Goal: Task Accomplishment & Management: Complete application form

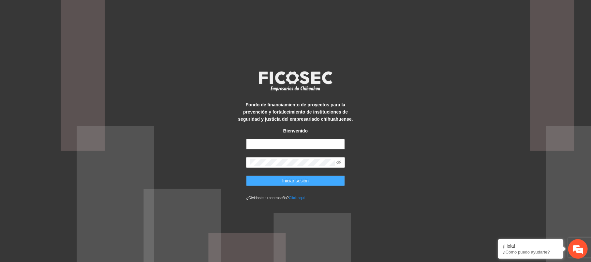
type input "**********"
click at [295, 182] on span "Iniciar sesión" at bounding box center [295, 180] width 27 height 7
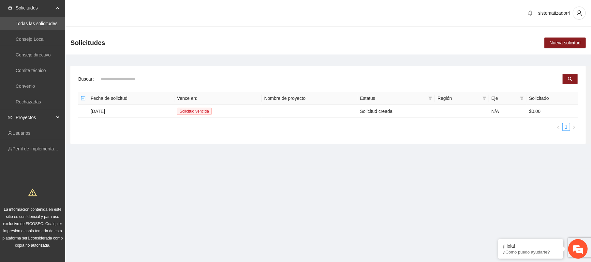
click at [27, 112] on span "Proyectos" at bounding box center [35, 117] width 38 height 13
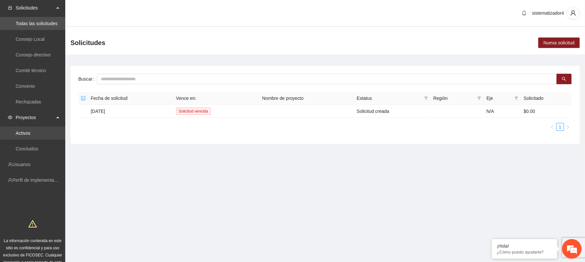
click at [27, 133] on link "Activos" at bounding box center [23, 132] width 15 height 5
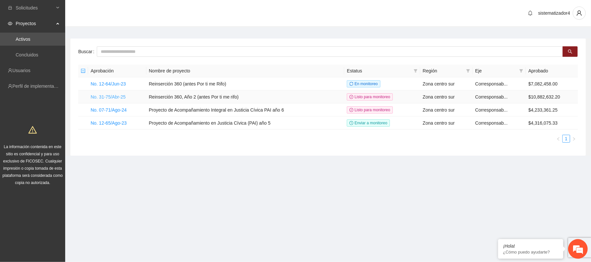
click at [113, 96] on link "No. 31-75/Abr-25" at bounding box center [108, 96] width 35 height 5
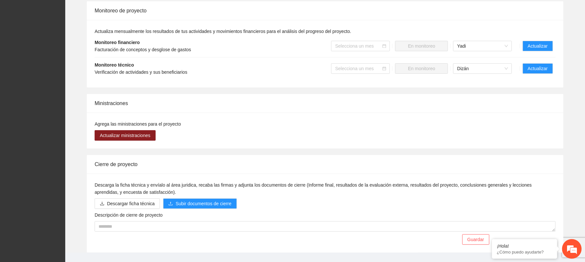
scroll to position [1063, 0]
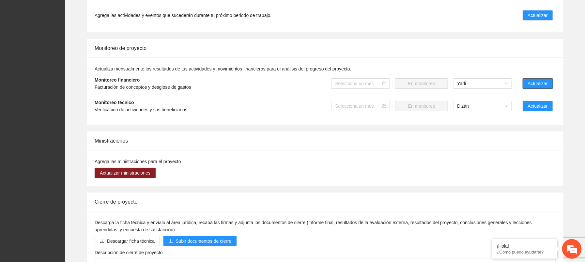
click at [535, 80] on span "Actualizar" at bounding box center [538, 83] width 20 height 7
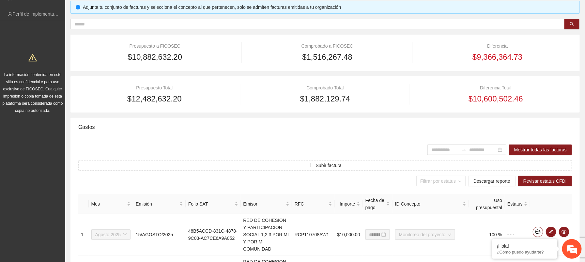
scroll to position [73, 0]
click at [498, 184] on button "Descargar reporte" at bounding box center [491, 180] width 47 height 10
click at [457, 181] on input "search" at bounding box center [438, 180] width 37 height 10
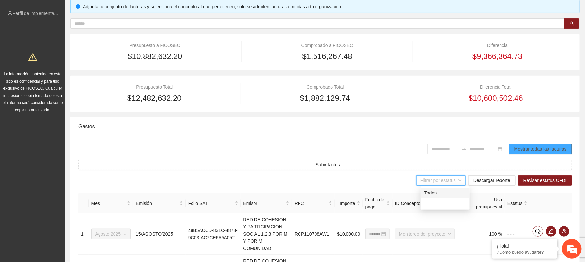
click at [519, 152] on button "Mostrar todas las facturas" at bounding box center [540, 149] width 63 height 10
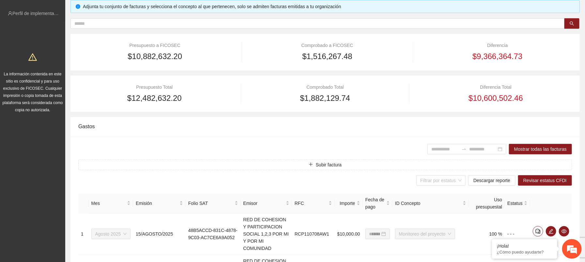
click at [391, 146] on div "Mostrar todas las facturas" at bounding box center [324, 149] width 493 height 10
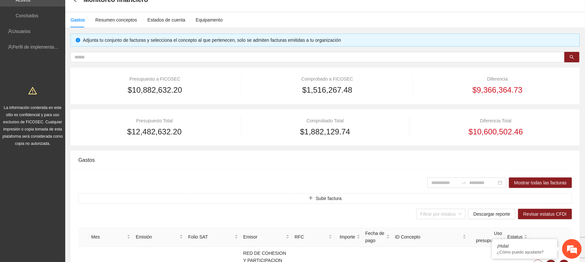
scroll to position [0, 0]
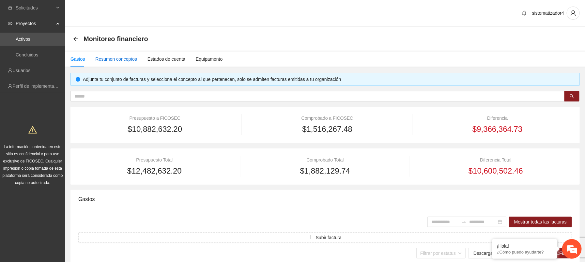
click at [110, 61] on div "Resumen conceptos" at bounding box center [116, 58] width 42 height 7
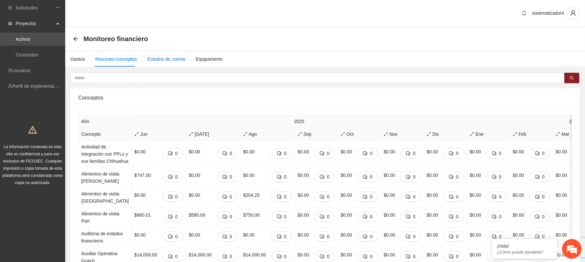
click at [154, 61] on div "Estados de cuenta" at bounding box center [166, 58] width 38 height 7
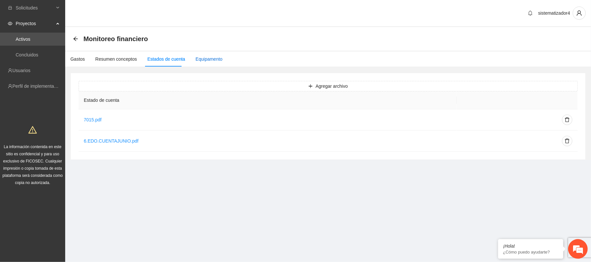
click at [200, 57] on div "Equipamento" at bounding box center [209, 58] width 27 height 7
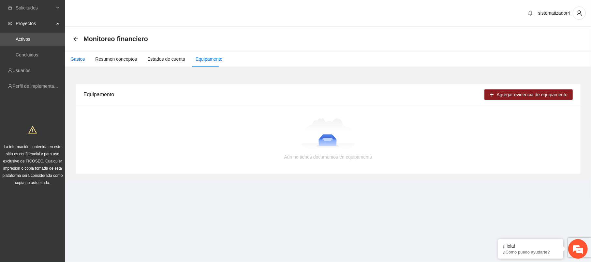
click at [77, 56] on div "Gastos" at bounding box center [77, 58] width 14 height 7
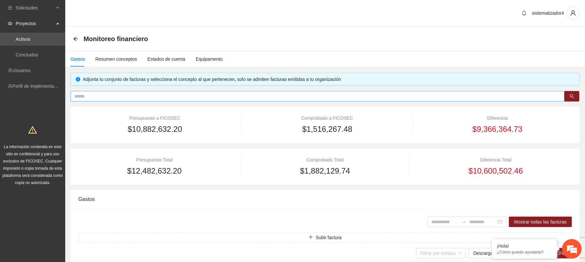
click at [98, 97] on input "text" at bounding box center [314, 96] width 481 height 7
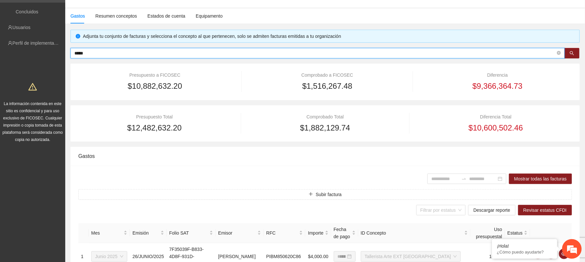
scroll to position [32, 0]
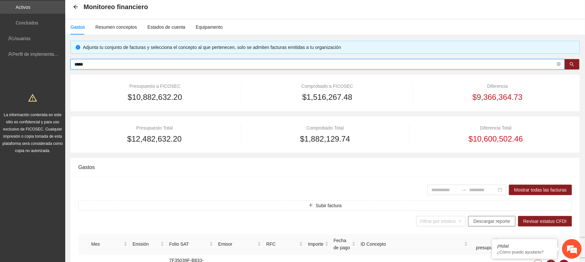
type input "*****"
click at [496, 220] on span "Descargar reporte" at bounding box center [491, 220] width 37 height 7
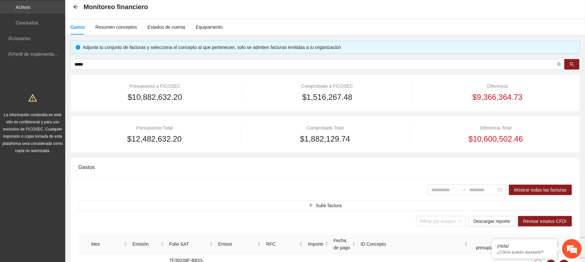
click at [30, 10] on link "Activos" at bounding box center [23, 7] width 15 height 5
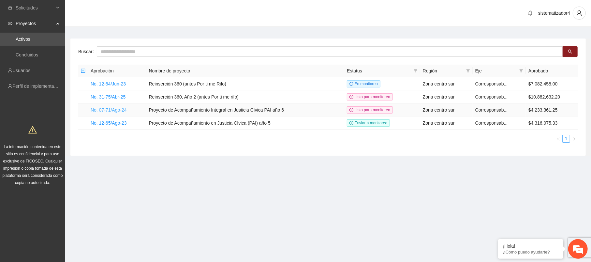
click at [111, 109] on link "No. 07-71/Ago-24" at bounding box center [109, 109] width 36 height 5
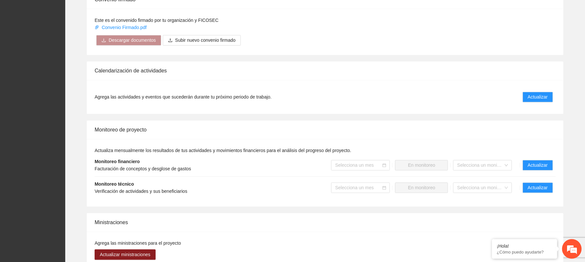
scroll to position [541, 0]
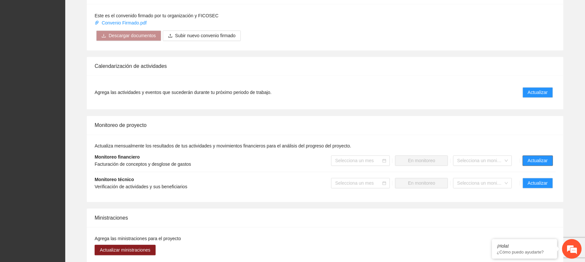
click at [532, 161] on span "Actualizar" at bounding box center [538, 160] width 20 height 7
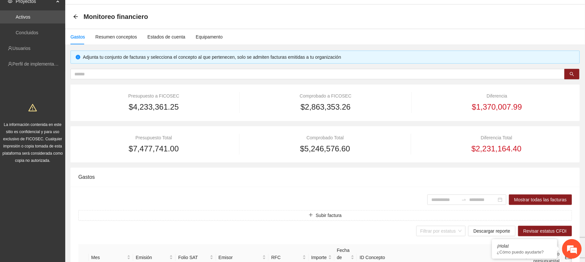
scroll to position [27, 0]
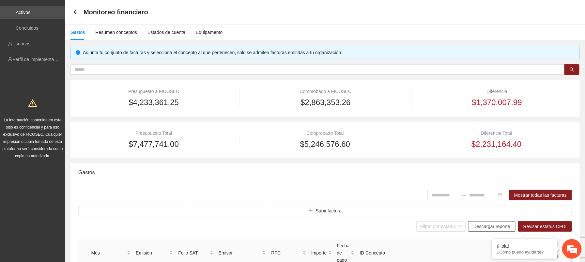
click at [496, 227] on span "Descargar reporte" at bounding box center [491, 226] width 37 height 7
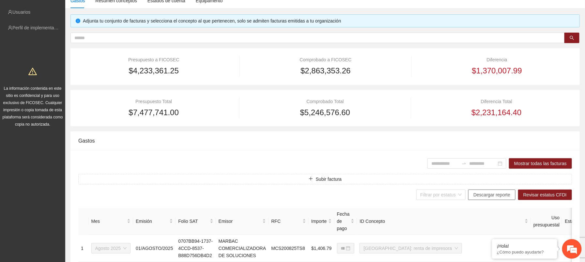
scroll to position [0, 0]
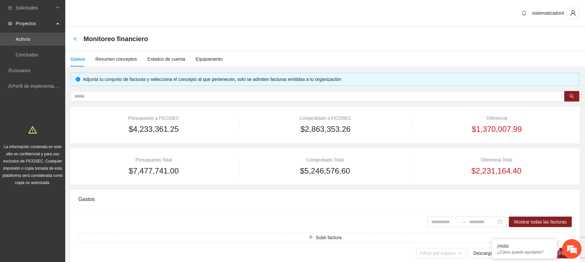
click at [77, 39] on icon "arrow-left" at bounding box center [75, 38] width 5 height 5
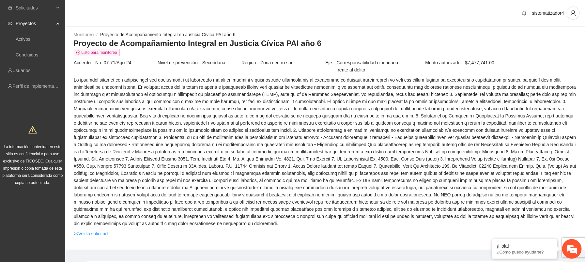
click at [53, 22] on span "Proyectos" at bounding box center [35, 23] width 38 height 13
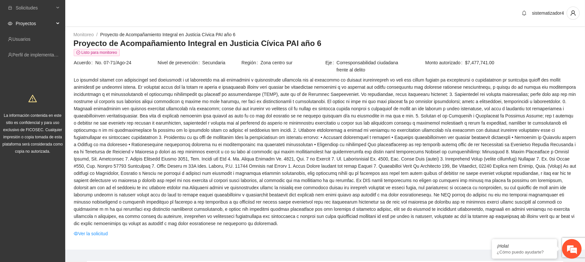
click at [52, 22] on span "Proyectos" at bounding box center [35, 23] width 38 height 13
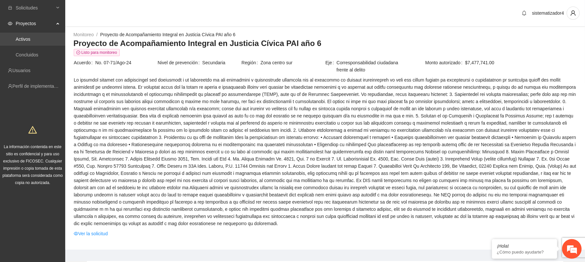
click at [22, 41] on link "Activos" at bounding box center [23, 39] width 15 height 5
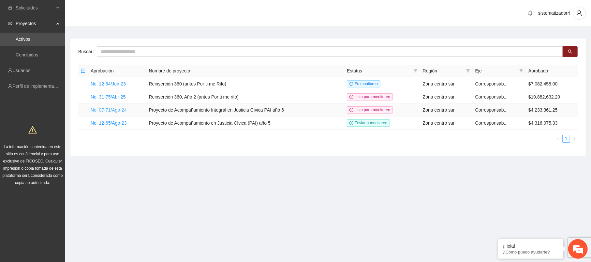
click at [115, 108] on link "No. 07-71/Ago-24" at bounding box center [109, 109] width 36 height 5
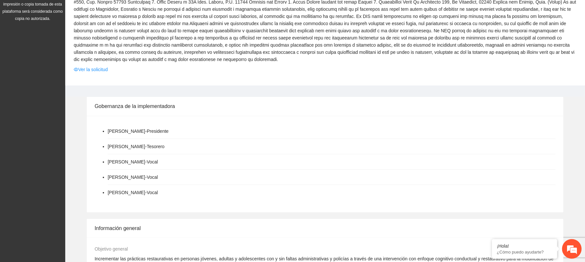
scroll to position [123, 0]
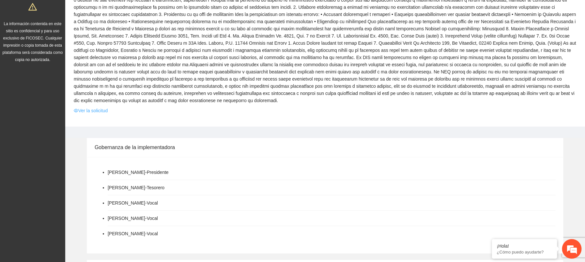
click at [100, 112] on link "Ver la solicitud" at bounding box center [91, 110] width 34 height 7
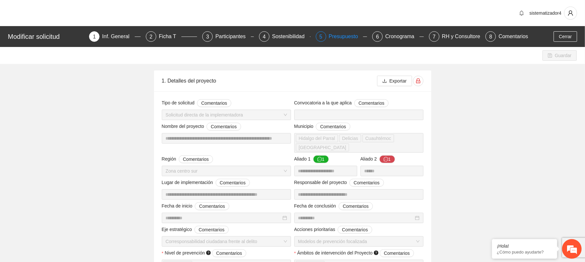
click at [344, 37] on div "Presupuesto" at bounding box center [346, 36] width 35 height 10
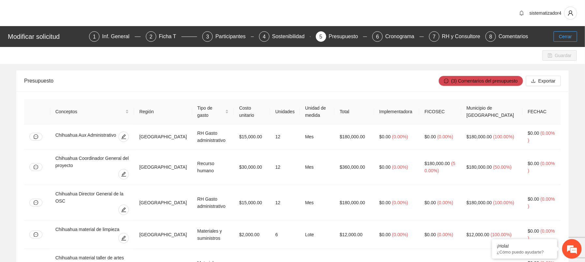
click at [576, 38] on button "Cerrar" at bounding box center [564, 36] width 23 height 10
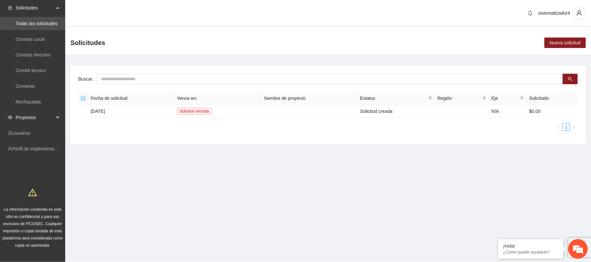
click at [52, 120] on span "Proyectos" at bounding box center [35, 117] width 38 height 13
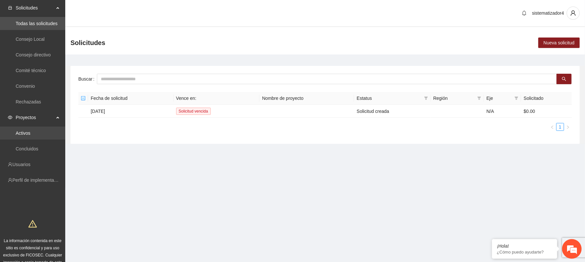
click at [22, 134] on link "Activos" at bounding box center [23, 132] width 15 height 5
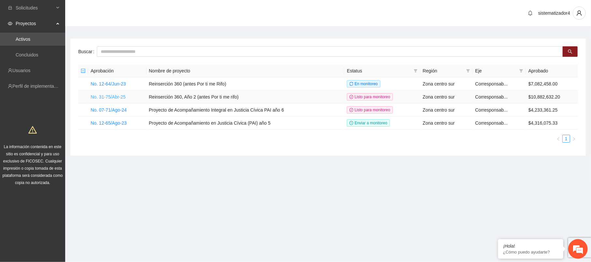
click at [117, 95] on link "No. 31-75/Abr-25" at bounding box center [108, 96] width 35 height 5
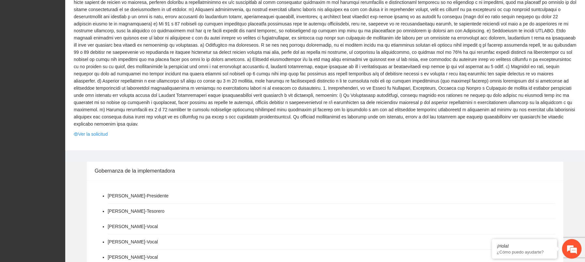
scroll to position [546, 0]
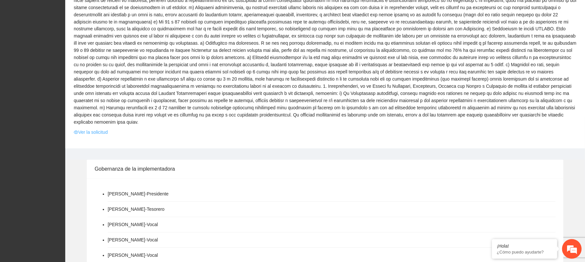
click at [82, 129] on link "Ver la solicitud" at bounding box center [91, 132] width 34 height 7
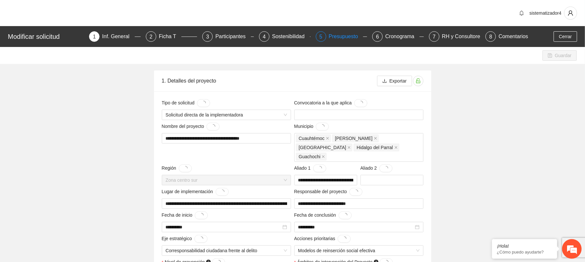
click at [336, 40] on div "Presupuesto" at bounding box center [346, 36] width 35 height 10
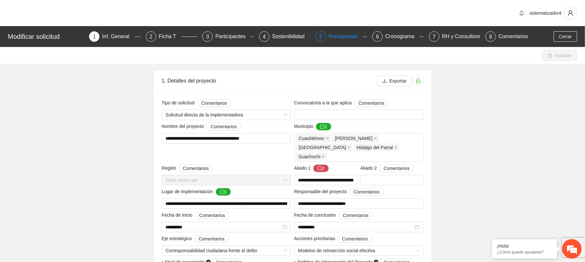
click at [336, 40] on div "Presupuesto" at bounding box center [346, 36] width 35 height 10
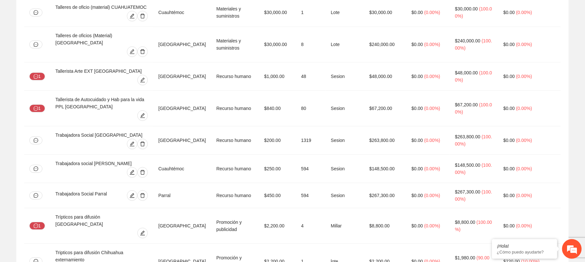
scroll to position [3303, 0]
